Goal: Transaction & Acquisition: Book appointment/travel/reservation

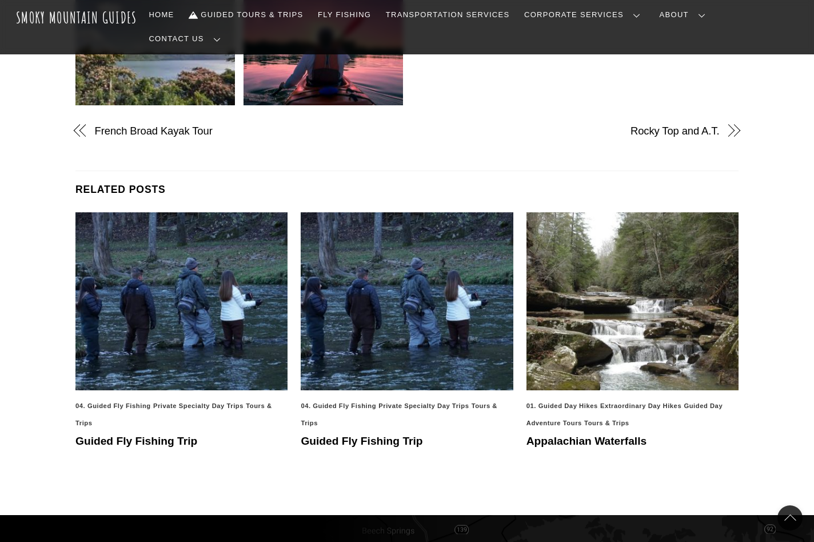
scroll to position [686, 0]
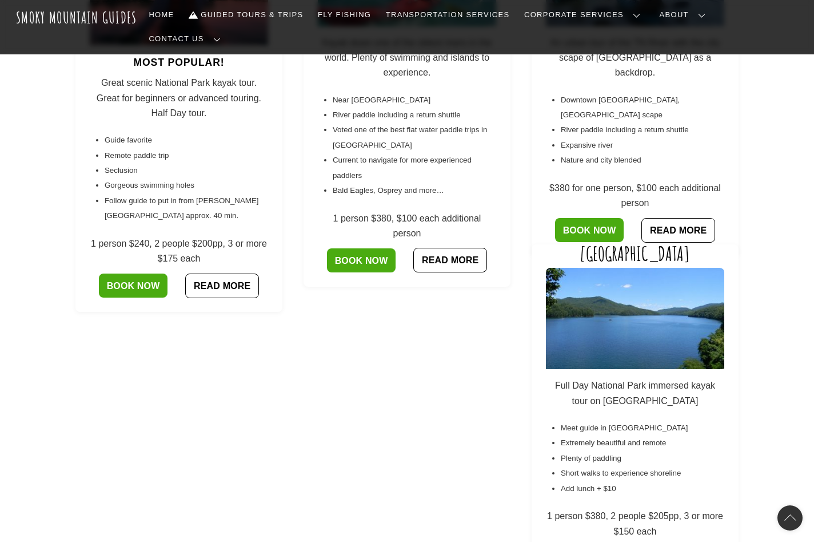
scroll to position [286, 0]
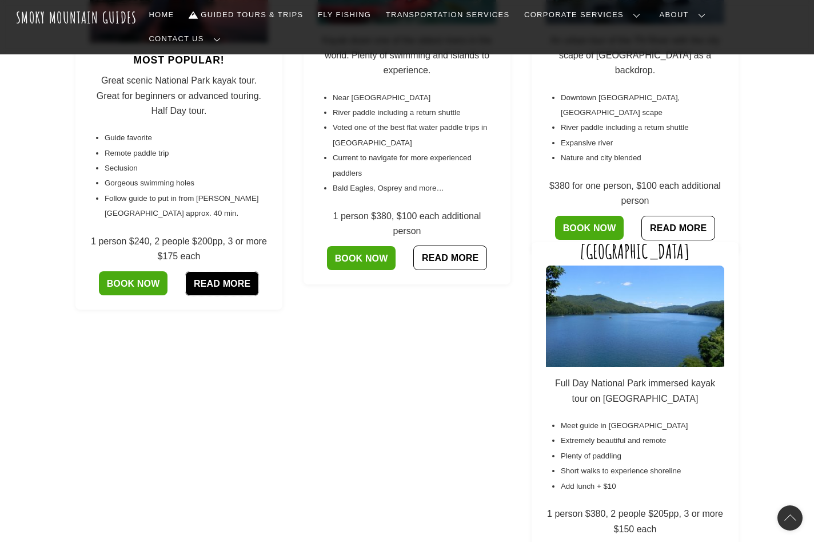
click at [221, 271] on link "READ MORE" at bounding box center [221, 283] width 73 height 25
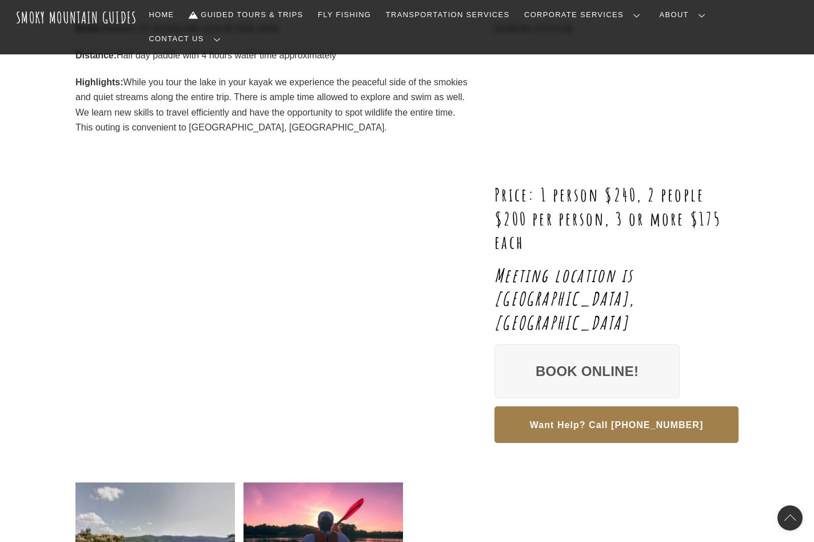
scroll to position [229, 0]
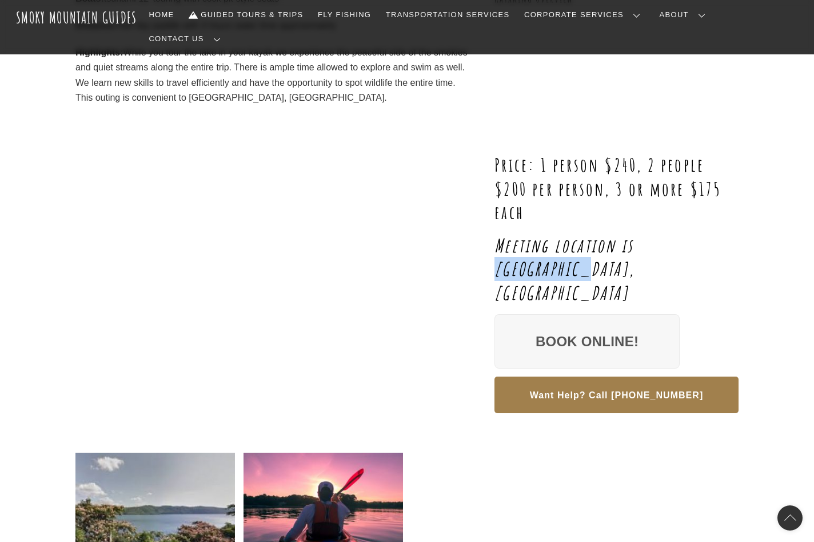
drag, startPoint x: 738, startPoint y: 226, endPoint x: 639, endPoint y: 222, distance: 99.1
click at [639, 233] on h2 "Meeting location is [GEOGRAPHIC_DATA], [GEOGRAPHIC_DATA]" at bounding box center [617, 268] width 244 height 71
copy em "Townsend, TN"
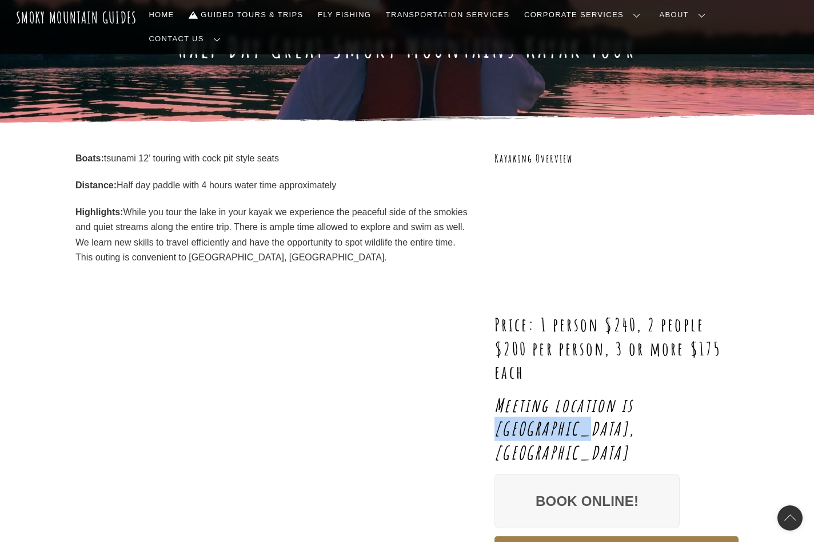
scroll to position [57, 0]
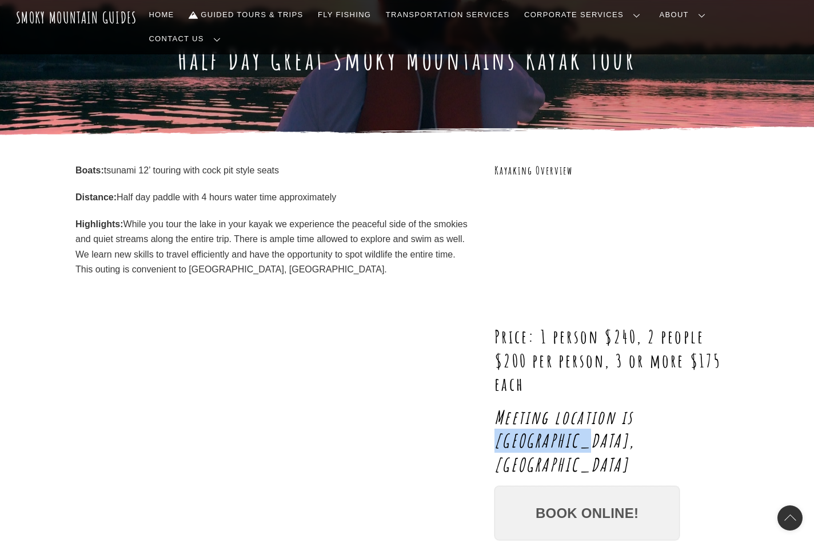
click at [541, 486] on link "Book Online!" at bounding box center [587, 513] width 185 height 55
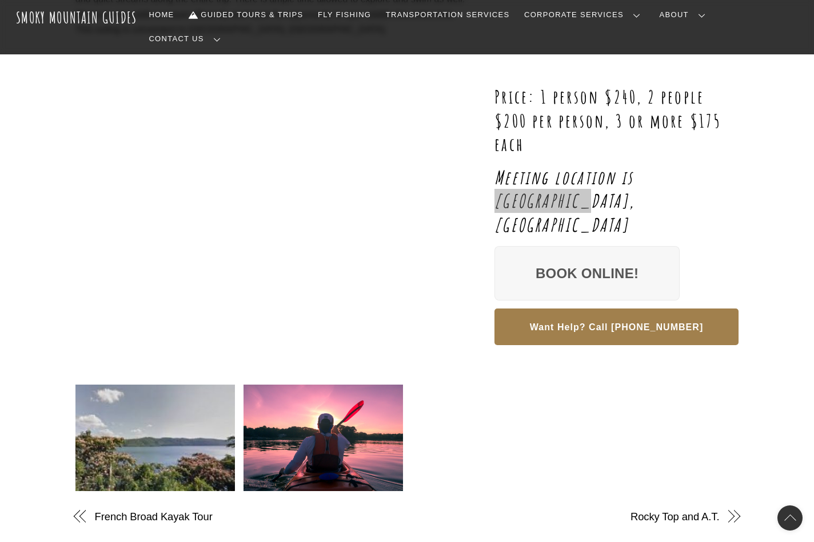
scroll to position [282, 0]
